Goal: Information Seeking & Learning: Learn about a topic

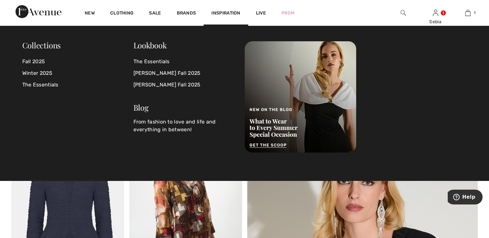
click at [231, 10] on div "Inspiration" at bounding box center [225, 13] width 44 height 26
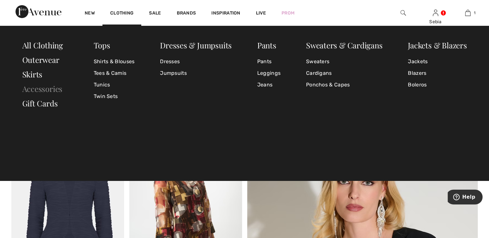
click at [55, 88] on link "Accessories" at bounding box center [42, 89] width 40 height 10
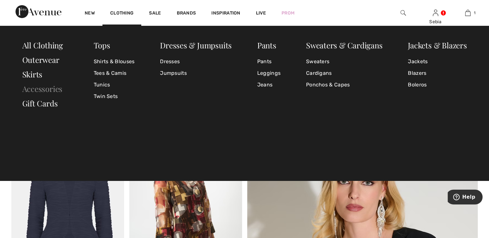
click at [55, 88] on link "Accessories" at bounding box center [42, 89] width 40 height 10
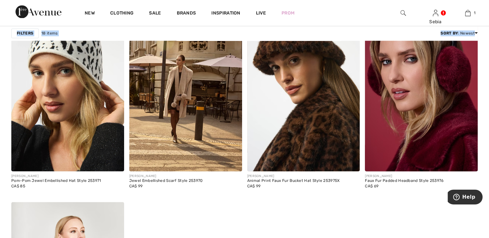
scroll to position [999, 0]
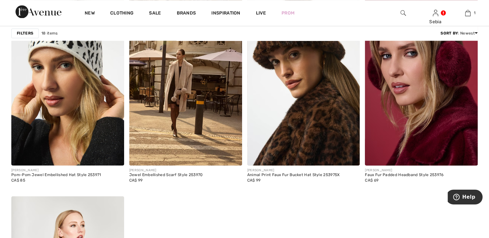
click at [260, 178] on span "CA$ 99" at bounding box center [254, 180] width 14 height 5
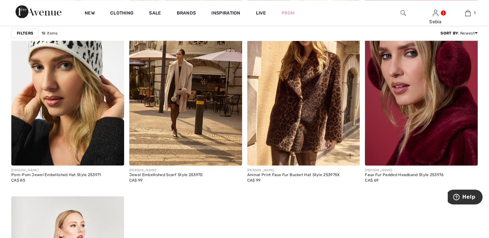
click at [318, 130] on img at bounding box center [303, 81] width 113 height 169
click at [316, 129] on img at bounding box center [303, 81] width 113 height 169
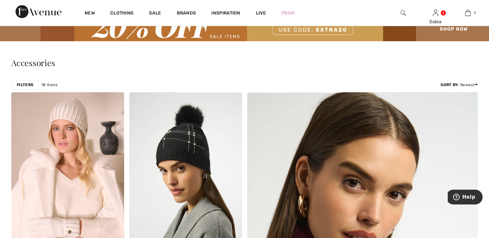
scroll to position [0, 0]
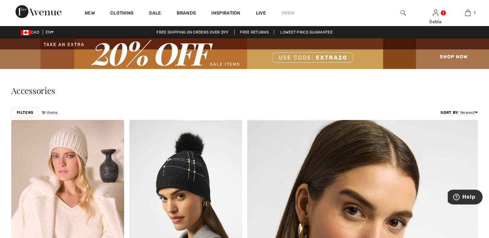
drag, startPoint x: 488, startPoint y: 6, endPoint x: 492, endPoint y: 4, distance: 4.5
click at [488, 4] on html "We value your privacy We use cookies to enhance your browsing experience, serve…" at bounding box center [244, 119] width 489 height 238
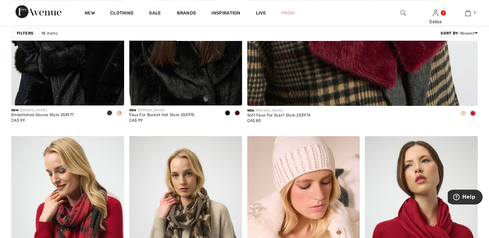
scroll to position [426, 0]
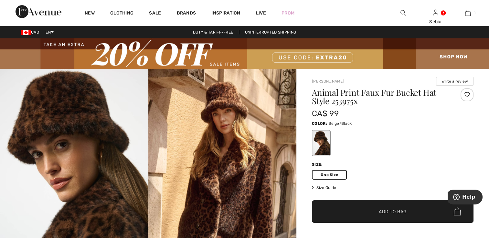
click at [101, 116] on img at bounding box center [74, 180] width 148 height 222
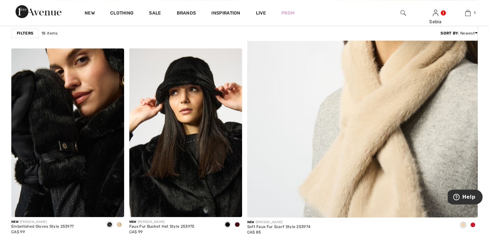
scroll to position [245, 0]
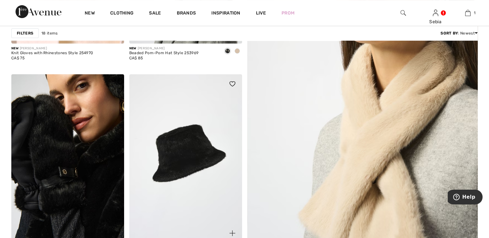
click at [200, 164] on img at bounding box center [185, 158] width 113 height 169
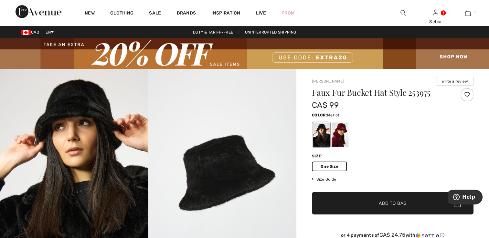
click at [341, 132] on div at bounding box center [339, 135] width 17 height 24
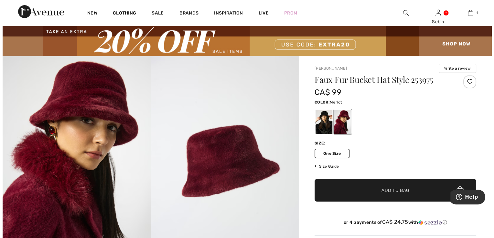
scroll to position [8, 0]
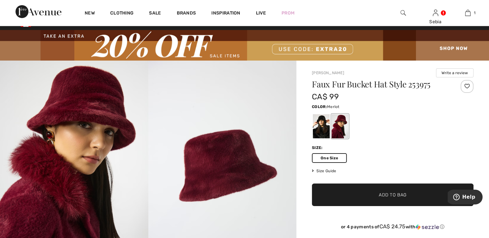
click at [231, 173] on img at bounding box center [222, 172] width 148 height 222
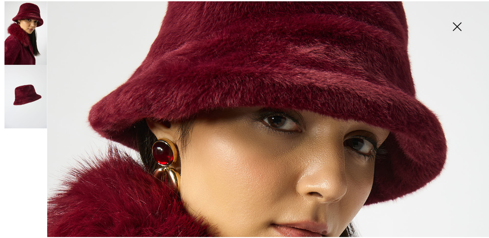
scroll to position [99, 0]
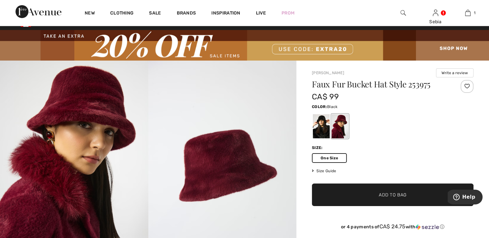
click at [321, 121] on div at bounding box center [321, 126] width 17 height 24
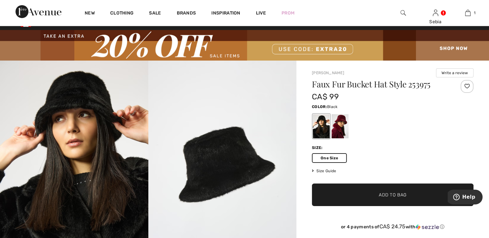
click at [217, 163] on img at bounding box center [222, 172] width 148 height 222
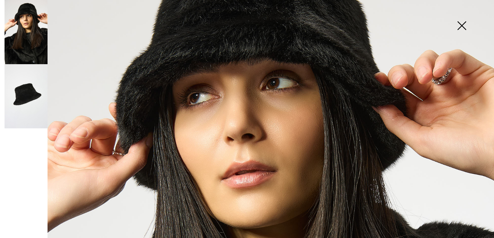
click at [463, 29] on img at bounding box center [461, 26] width 32 height 33
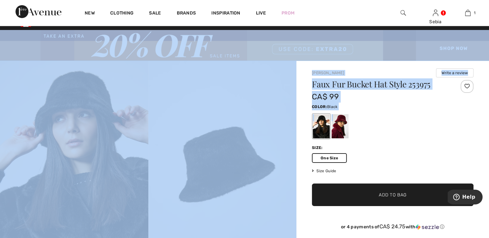
drag, startPoint x: 463, startPoint y: 29, endPoint x: 450, endPoint y: 120, distance: 92.3
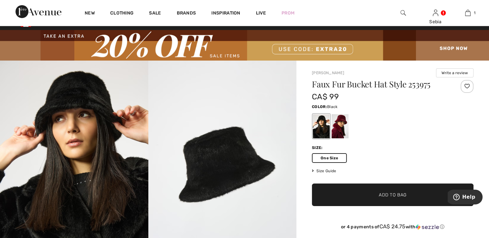
drag, startPoint x: 450, startPoint y: 120, endPoint x: 414, endPoint y: 142, distance: 41.6
click at [414, 142] on div "Faux Fur Bucket Hat Style 253975 CA$ 99 Color: Black Size: One Size Size Guide …" at bounding box center [393, 160] width 162 height 160
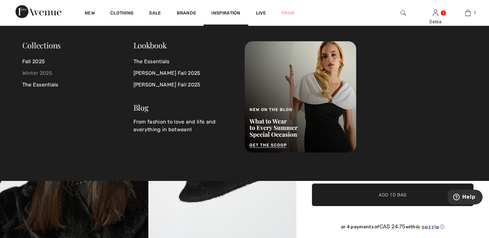
click at [45, 72] on link "Winter 2025" at bounding box center [77, 74] width 111 height 12
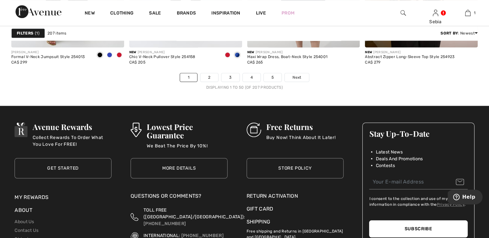
scroll to position [3062, 0]
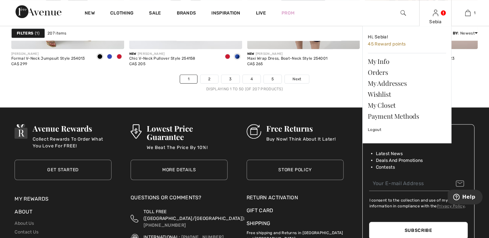
click at [438, 15] on link at bounding box center [435, 13] width 5 height 6
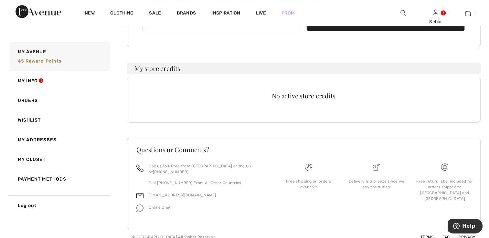
scroll to position [134, 0]
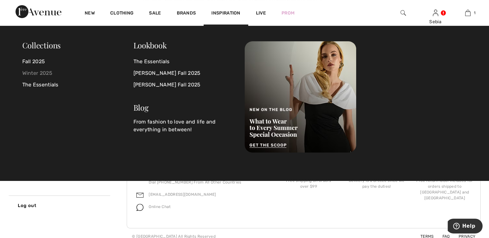
click at [49, 76] on link "Winter 2025" at bounding box center [77, 74] width 111 height 12
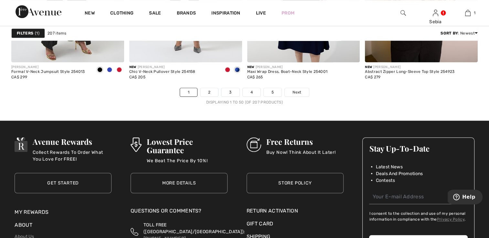
scroll to position [3029, 0]
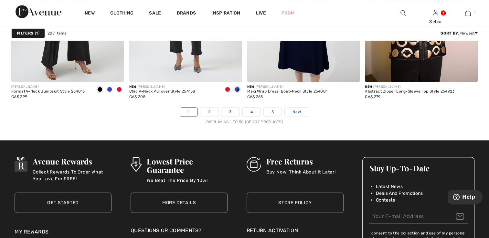
click at [296, 112] on span "Next" at bounding box center [296, 112] width 9 height 6
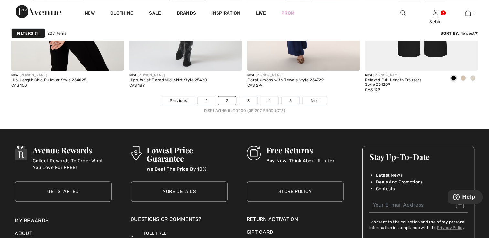
scroll to position [3071, 0]
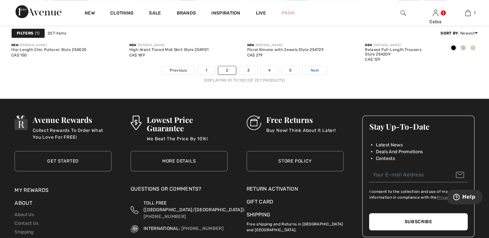
click at [314, 70] on span "Next" at bounding box center [314, 71] width 9 height 6
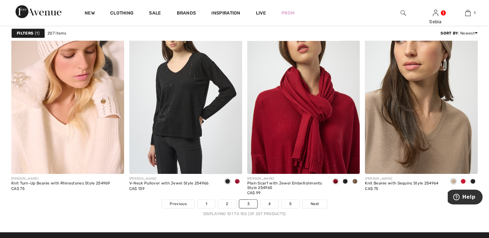
scroll to position [2920, 0]
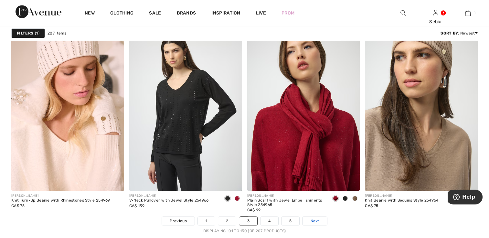
click at [313, 220] on span "Next" at bounding box center [314, 221] width 9 height 6
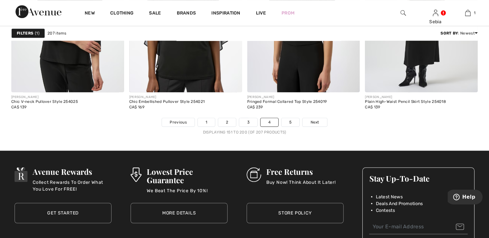
scroll to position [3031, 0]
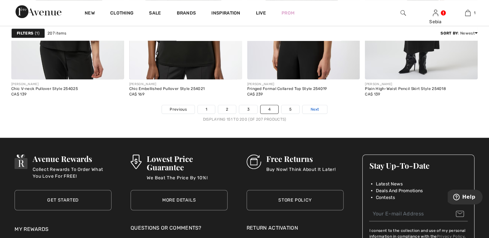
click at [313, 110] on span "Next" at bounding box center [314, 110] width 9 height 6
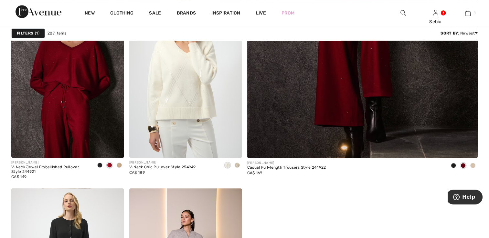
scroll to position [297, 0]
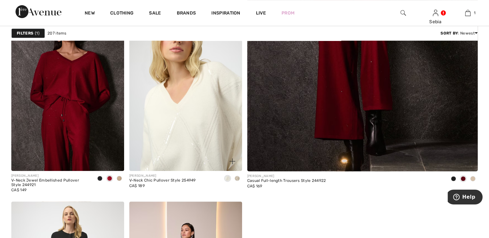
click at [190, 128] on img at bounding box center [185, 86] width 113 height 169
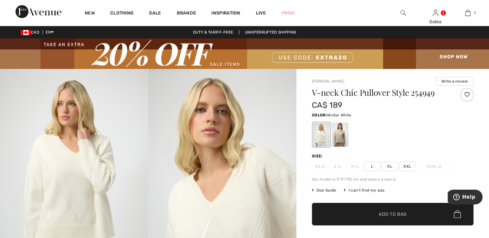
drag, startPoint x: 487, startPoint y: 235, endPoint x: 492, endPoint y: 235, distance: 4.9
click at [488, 235] on html "We value your privacy We use cookies to enhance your browsing experience, serve…" at bounding box center [244, 119] width 489 height 238
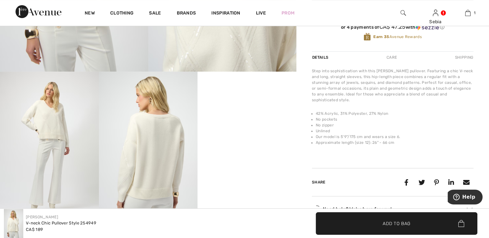
scroll to position [236, 0]
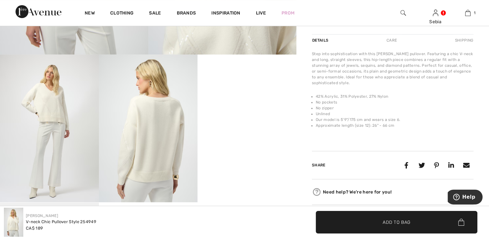
click at [165, 143] on img at bounding box center [148, 129] width 99 height 148
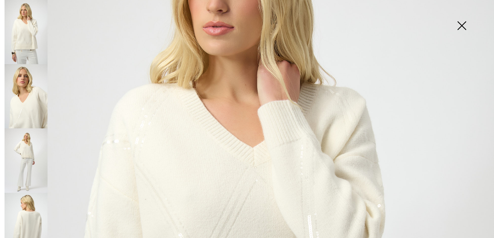
scroll to position [125, 0]
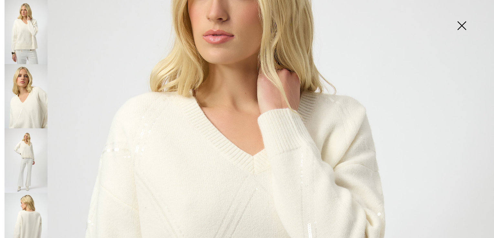
click at [25, 208] on img at bounding box center [26, 225] width 43 height 64
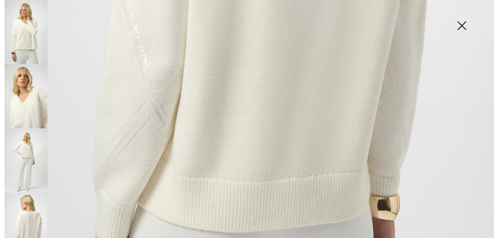
scroll to position [413, 0]
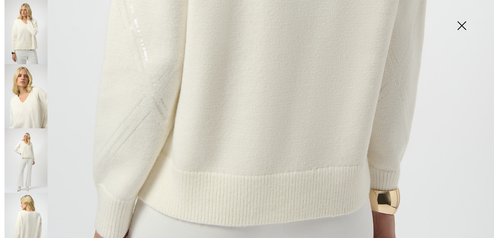
click at [31, 142] on img at bounding box center [26, 161] width 43 height 64
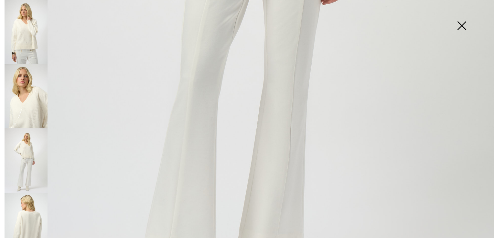
click at [26, 105] on img at bounding box center [26, 96] width 43 height 64
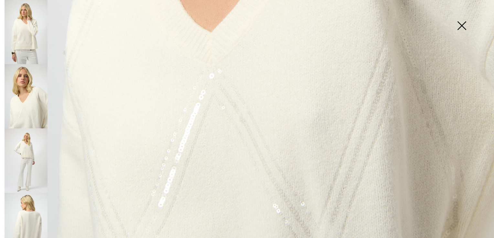
click at [463, 23] on img at bounding box center [461, 26] width 32 height 33
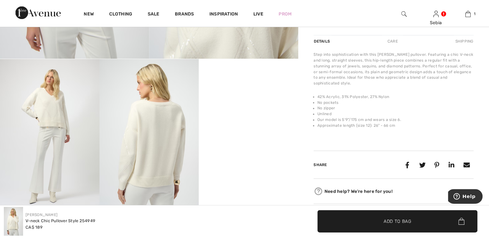
scroll to position [236, 0]
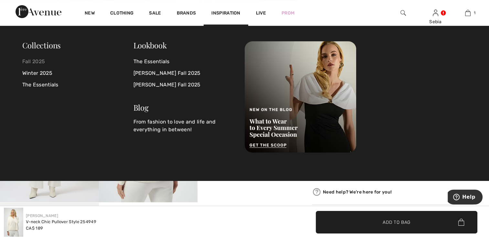
click at [34, 63] on link "Fall 2025" at bounding box center [77, 62] width 111 height 12
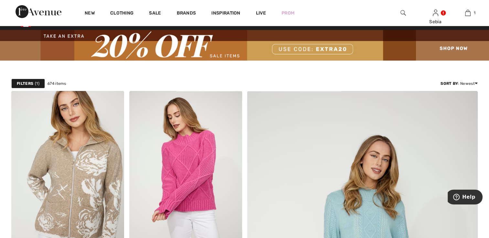
scroll to position [13, 0]
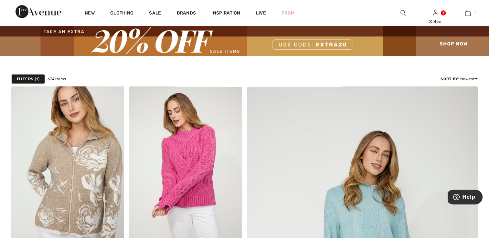
click at [488, 225] on html "We value your privacy We use cookies to enhance your browsing experience, serve…" at bounding box center [244, 106] width 489 height 238
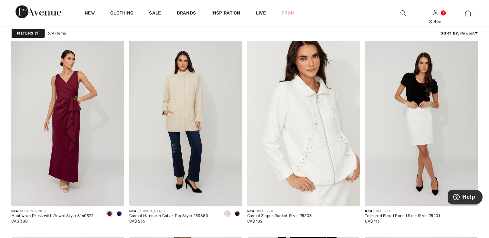
scroll to position [1167, 0]
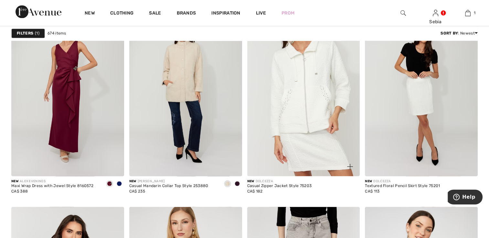
click at [333, 124] on img at bounding box center [303, 91] width 113 height 169
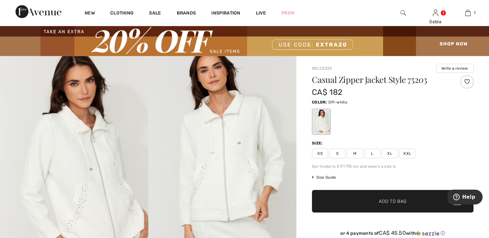
scroll to position [52, 0]
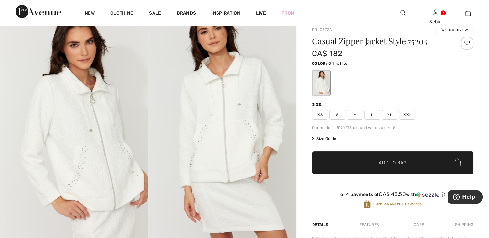
click at [211, 136] on img at bounding box center [222, 128] width 148 height 222
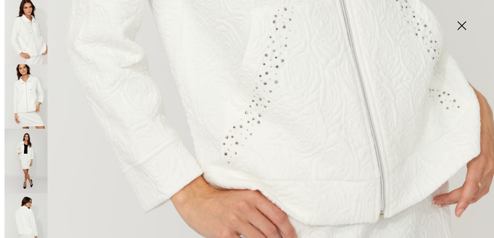
scroll to position [435, 0]
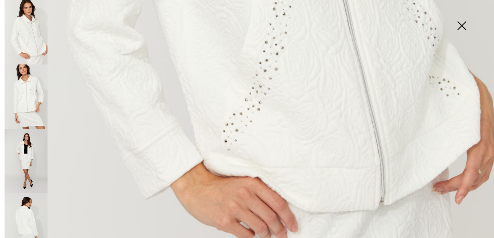
click at [31, 219] on img at bounding box center [26, 225] width 43 height 65
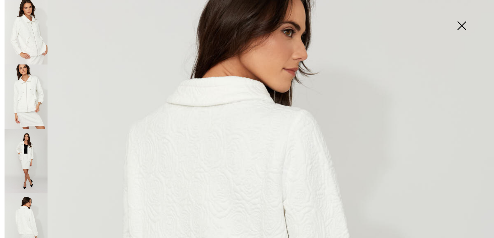
scroll to position [56, 0]
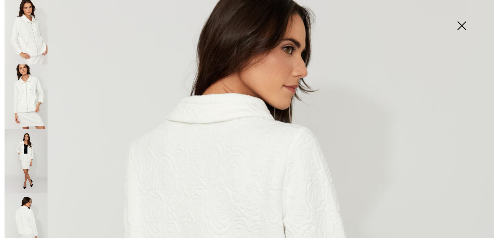
click at [34, 33] on img at bounding box center [26, 32] width 43 height 65
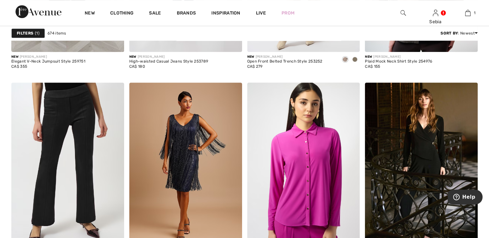
scroll to position [2915, 0]
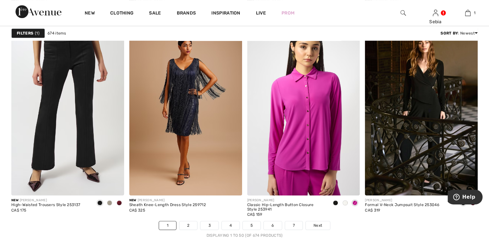
drag, startPoint x: 488, startPoint y: 233, endPoint x: 399, endPoint y: 157, distance: 116.7
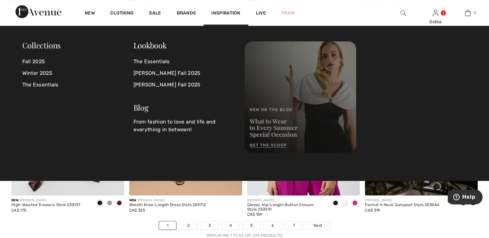
click at [273, 129] on img at bounding box center [300, 96] width 111 height 111
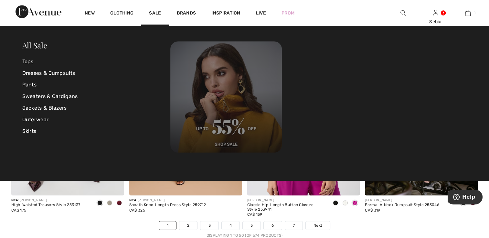
click at [273, 129] on img at bounding box center [225, 96] width 111 height 111
click at [271, 128] on img at bounding box center [225, 96] width 111 height 111
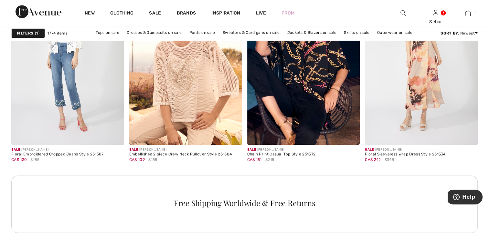
scroll to position [775, 0]
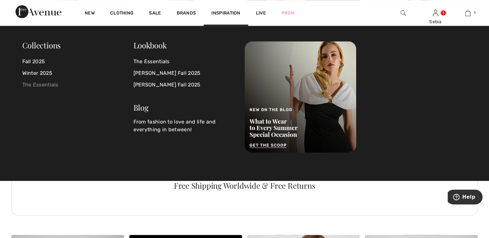
click at [47, 86] on link "The Essentials" at bounding box center [77, 85] width 111 height 12
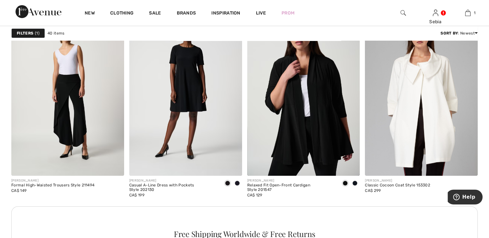
scroll to position [2519, 0]
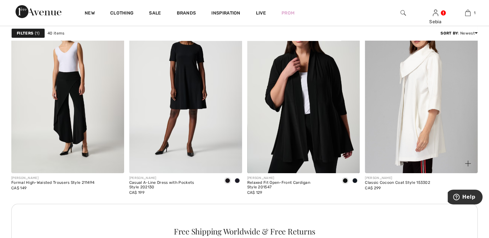
click at [418, 120] on img at bounding box center [421, 89] width 113 height 169
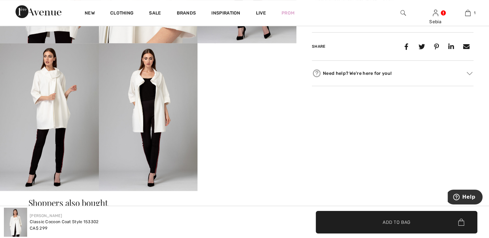
scroll to position [374, 0]
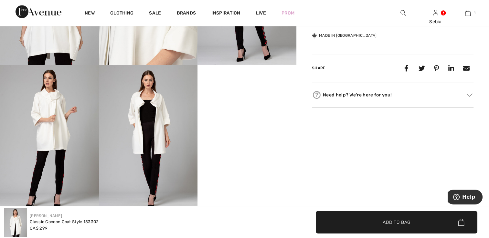
click at [141, 108] on img at bounding box center [148, 139] width 99 height 148
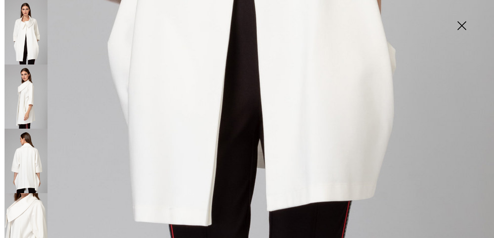
scroll to position [495, 0]
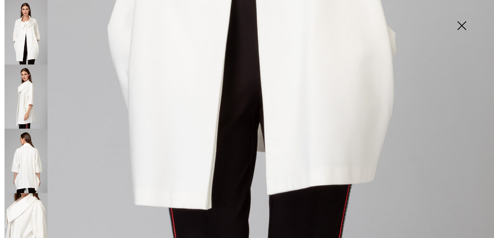
click at [36, 161] on img at bounding box center [26, 161] width 43 height 65
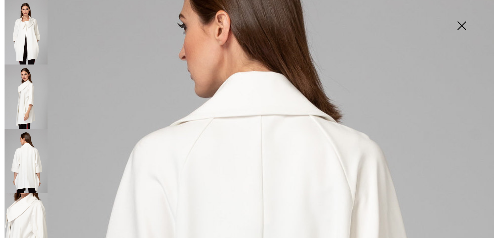
scroll to position [81, 0]
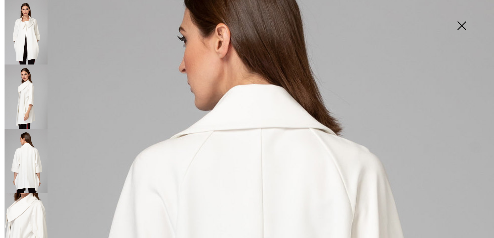
click at [464, 28] on img at bounding box center [461, 26] width 32 height 33
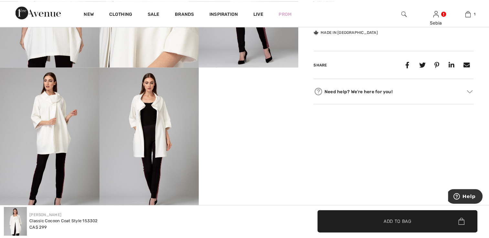
scroll to position [374, 0]
